Goal: Navigation & Orientation: Go to known website

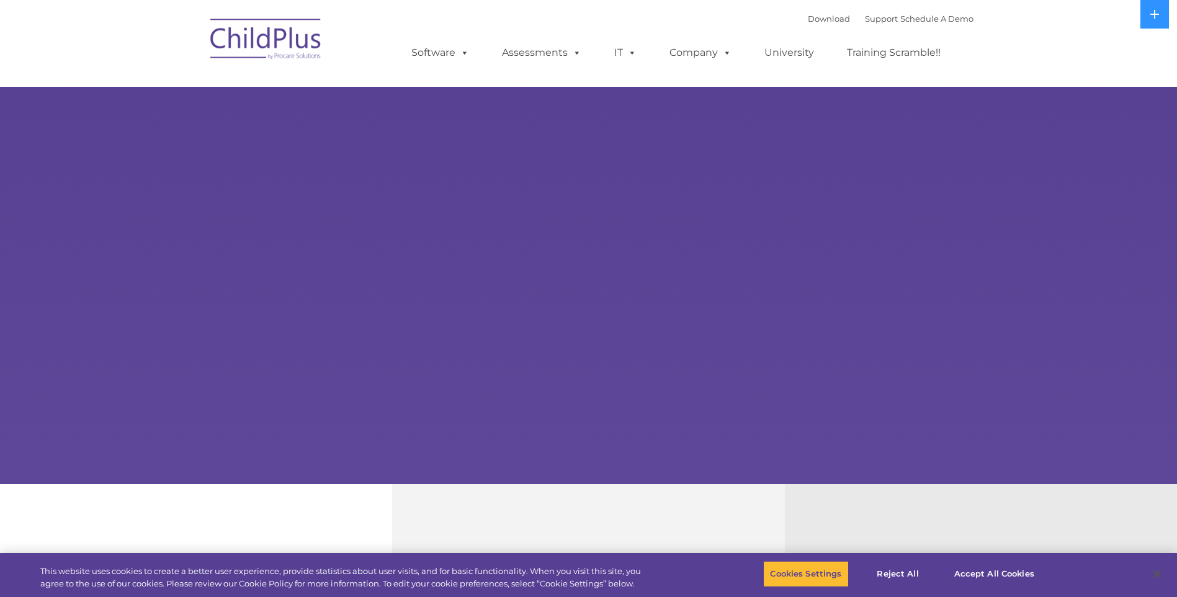
select select "MEDIUM"
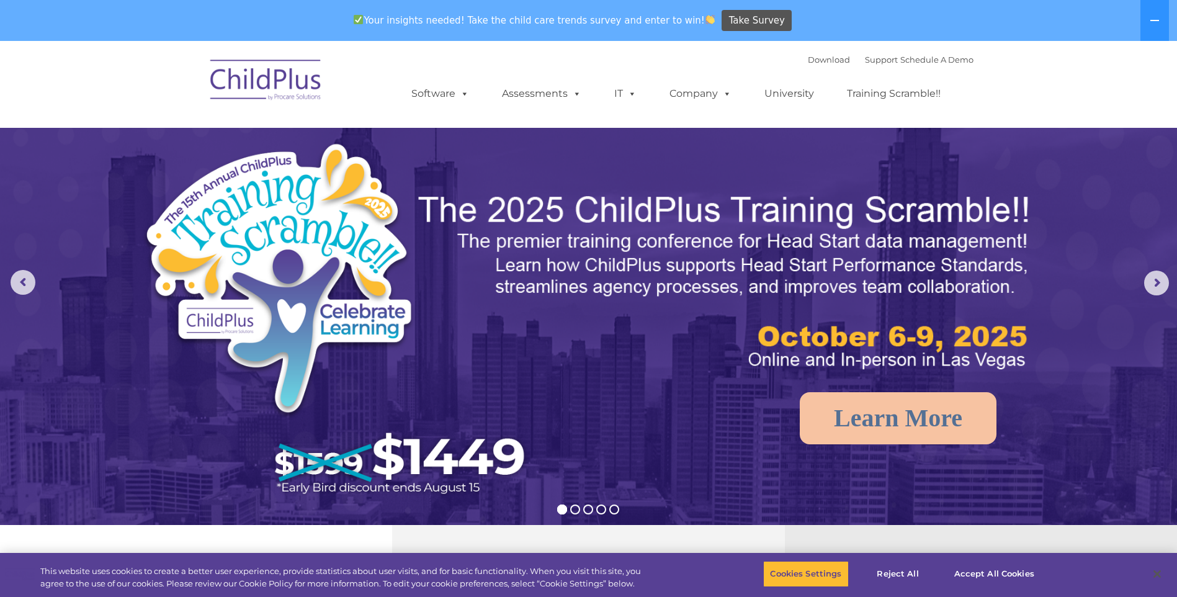
click at [264, 63] on img at bounding box center [266, 82] width 124 height 62
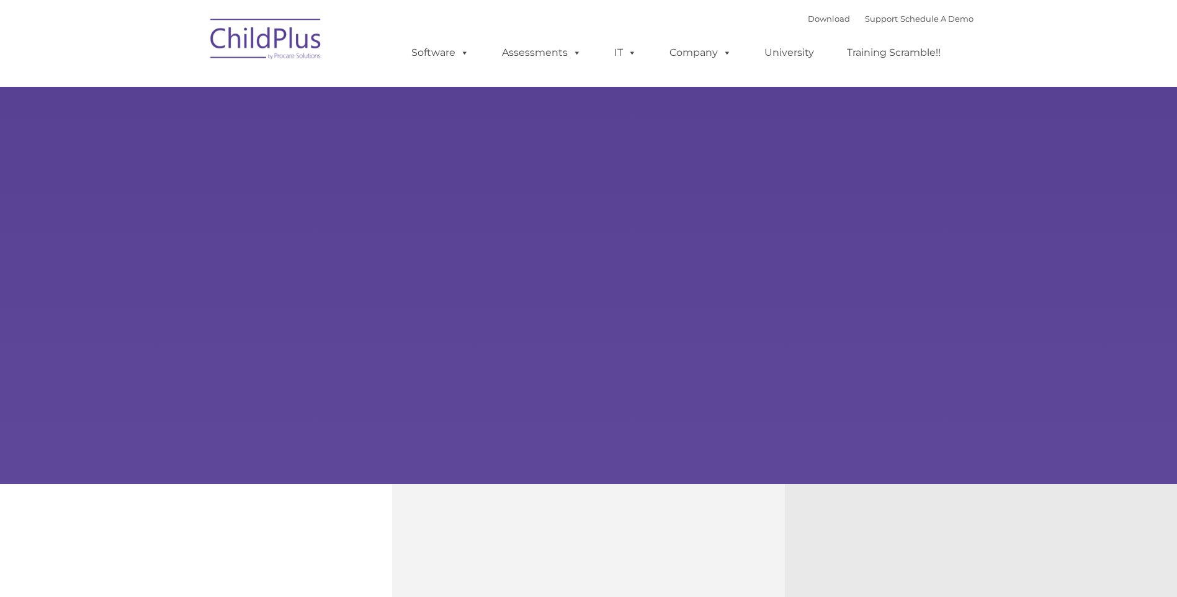
type input ""
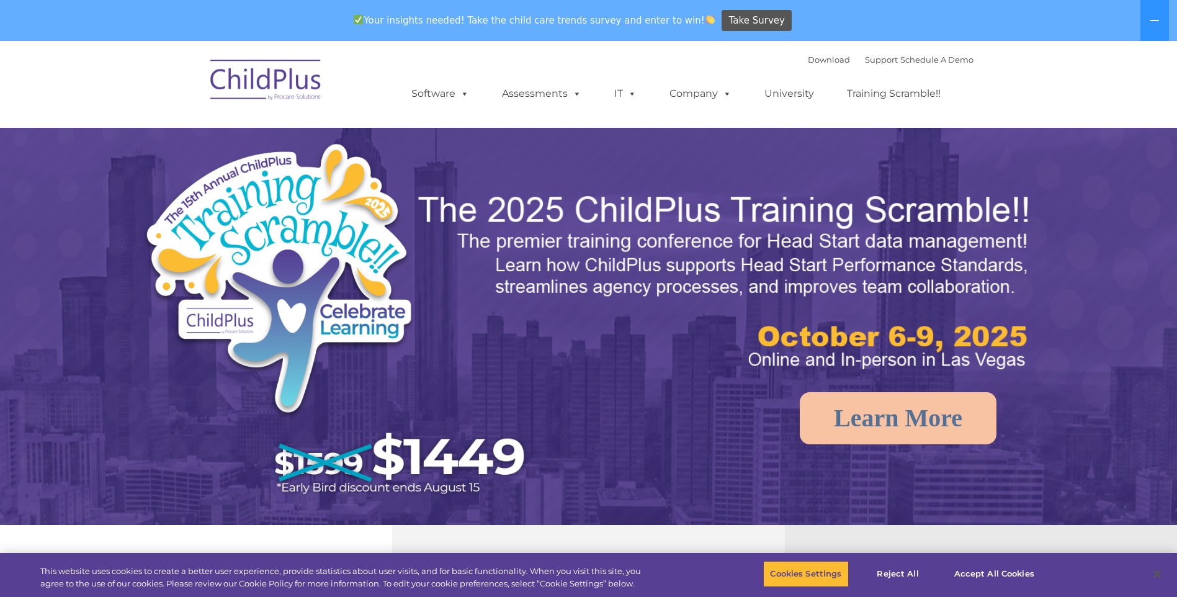
select select "MEDIUM"
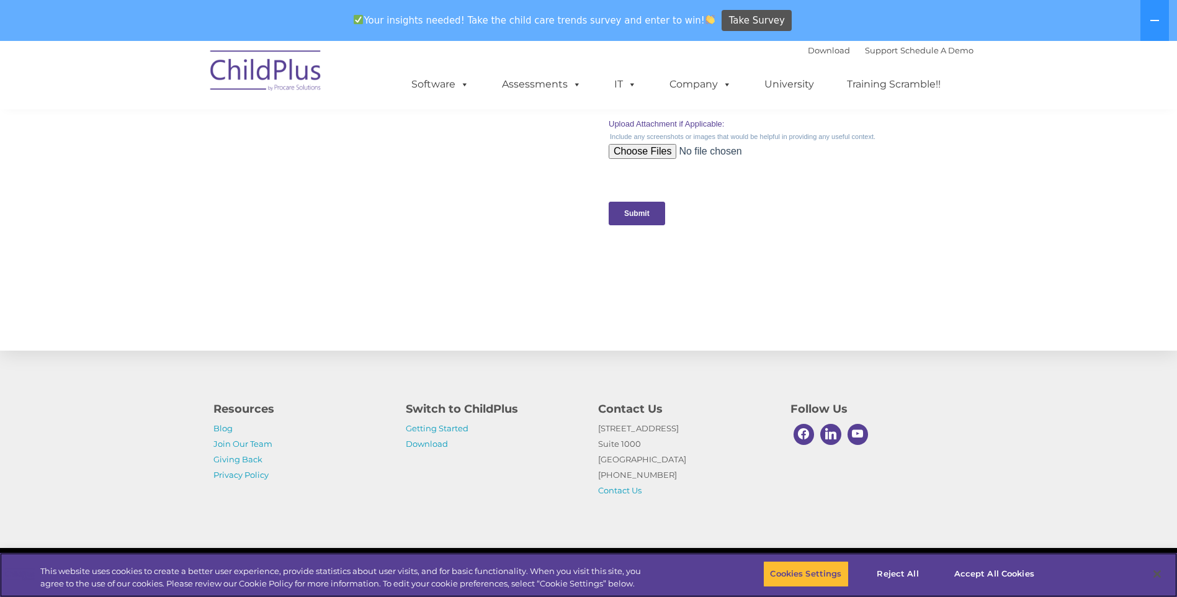
scroll to position [1199, 0]
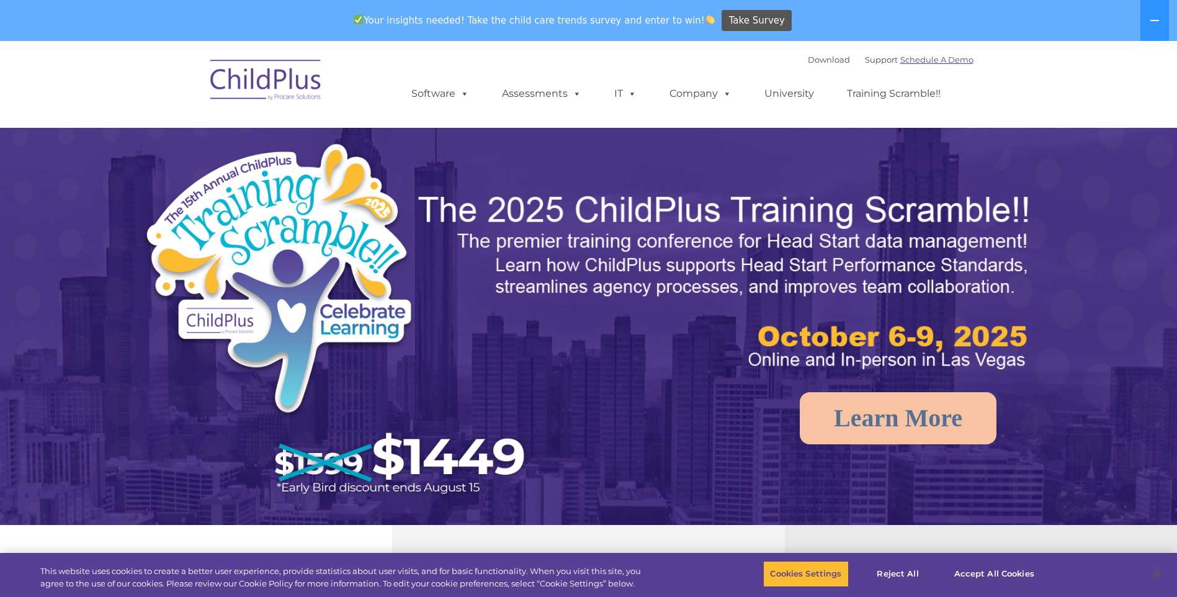
select select "MEDIUM"
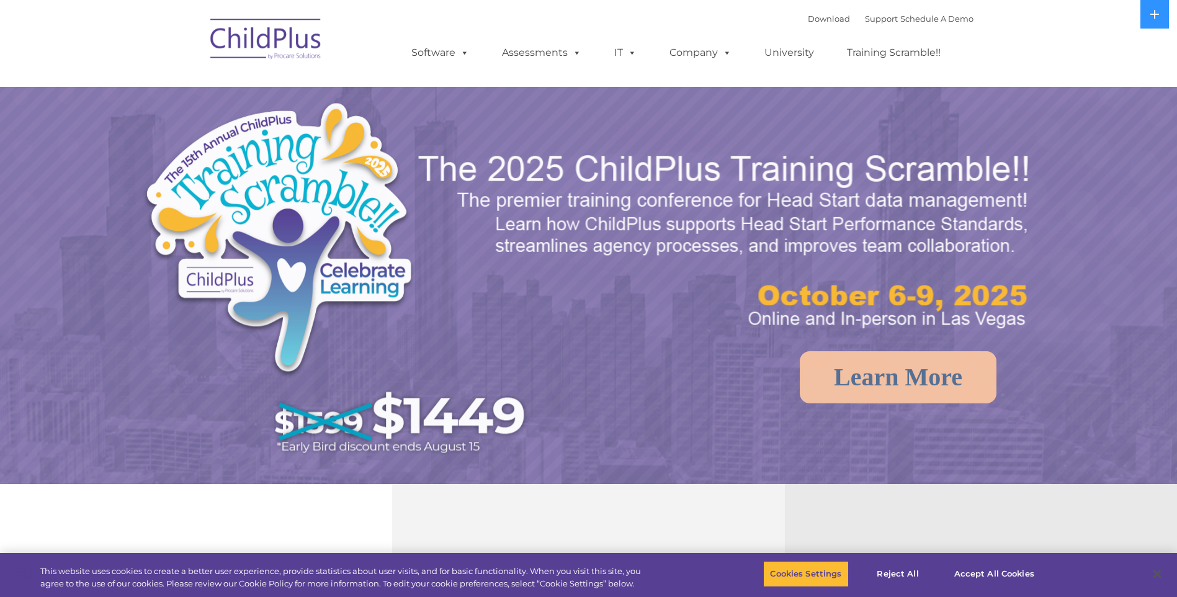
select select "MEDIUM"
